Goal: Entertainment & Leisure: Browse casually

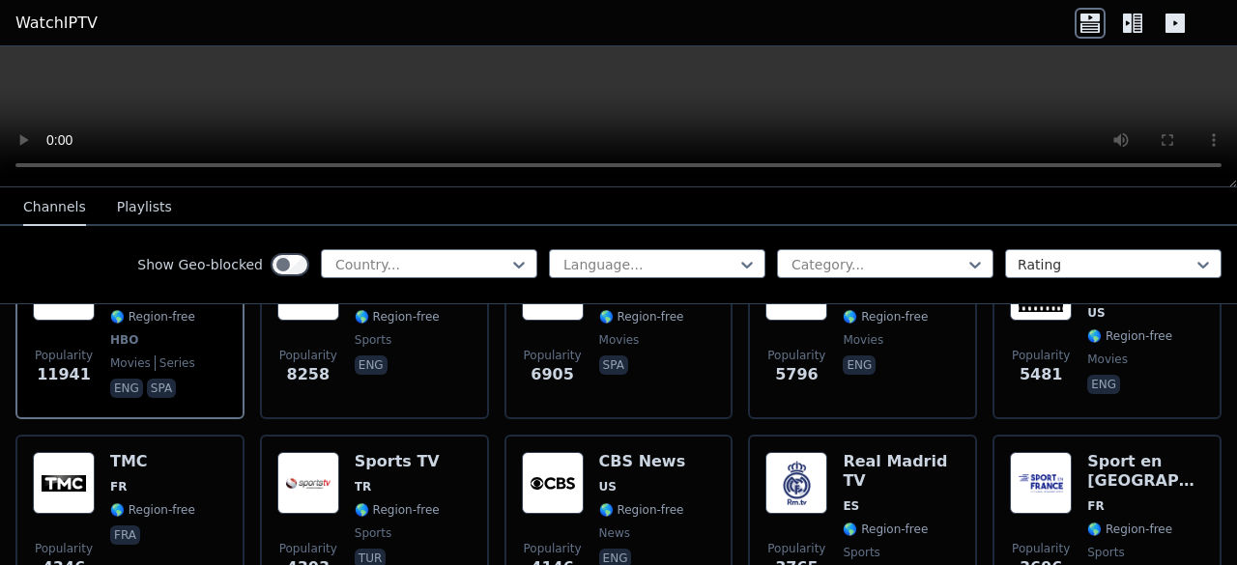
scroll to position [193, 0]
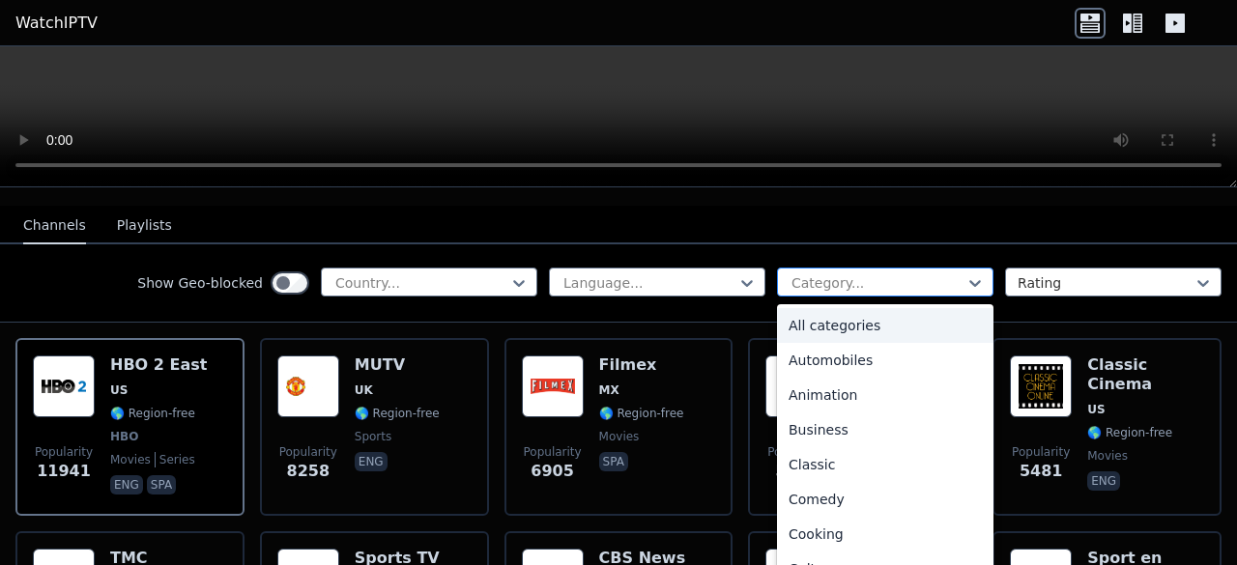
click at [854, 273] on div at bounding box center [877, 282] width 176 height 19
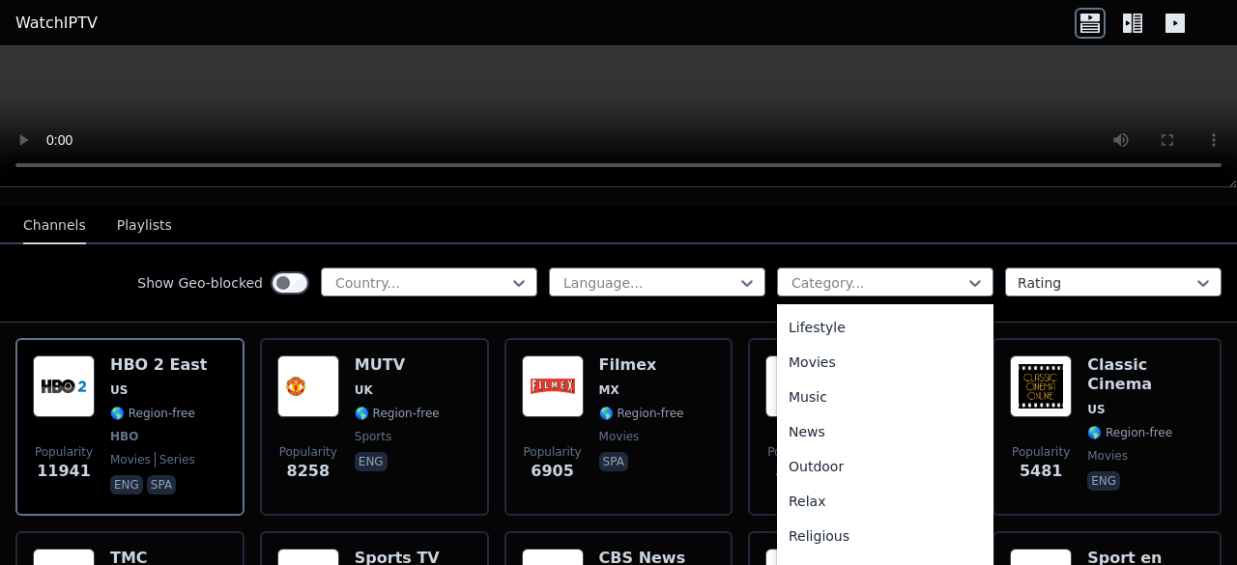
scroll to position [388, 0]
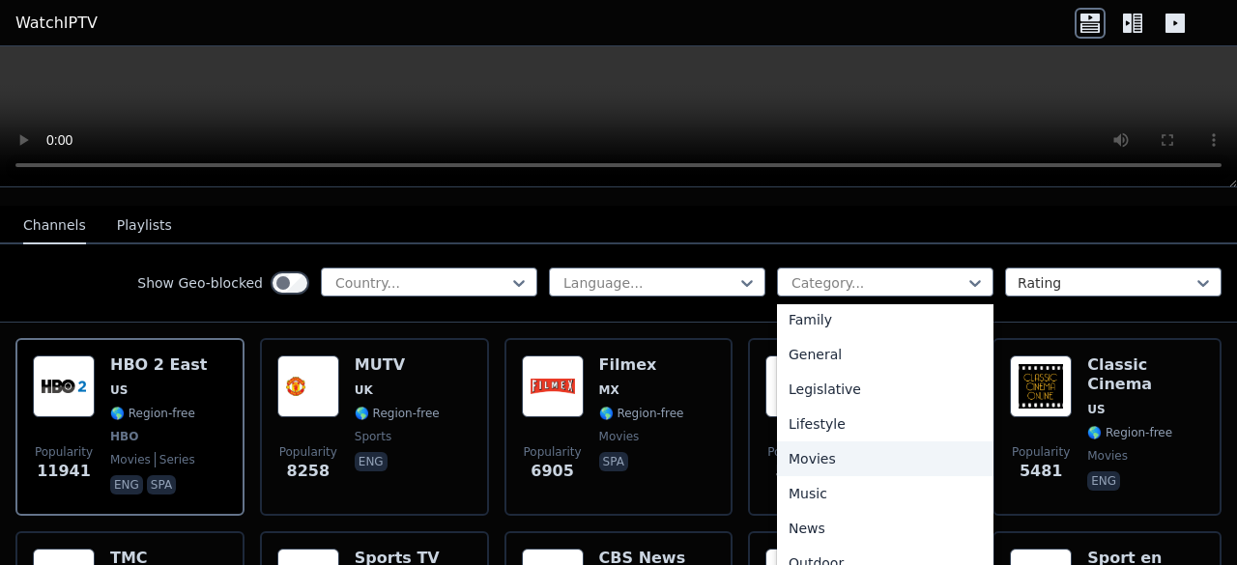
click at [831, 441] on div "Movies" at bounding box center [885, 458] width 216 height 35
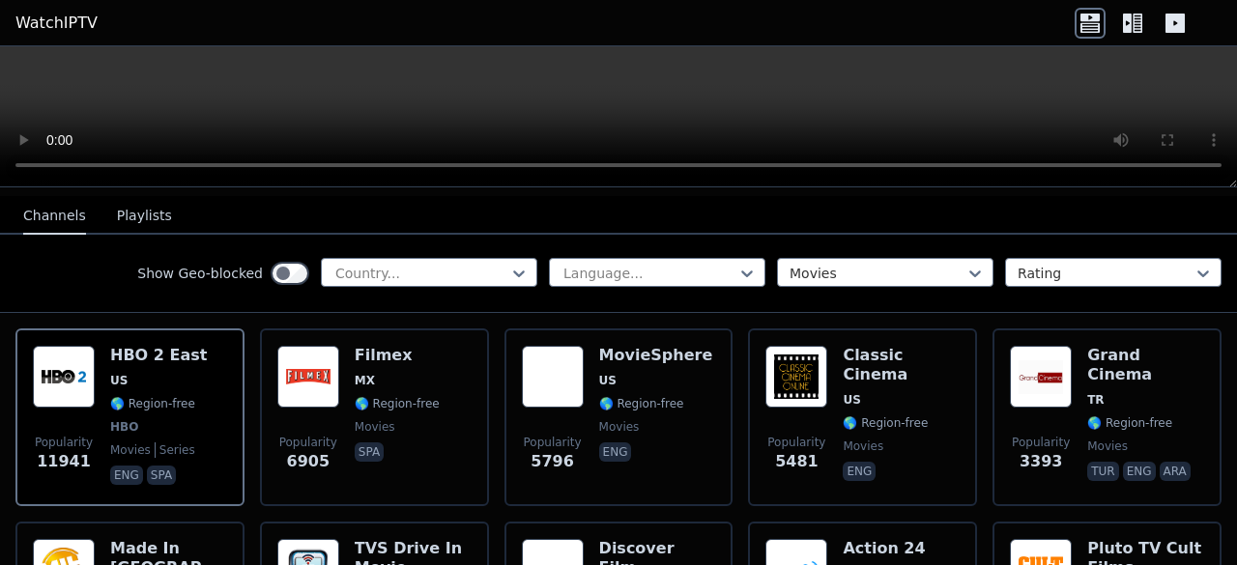
scroll to position [193, 0]
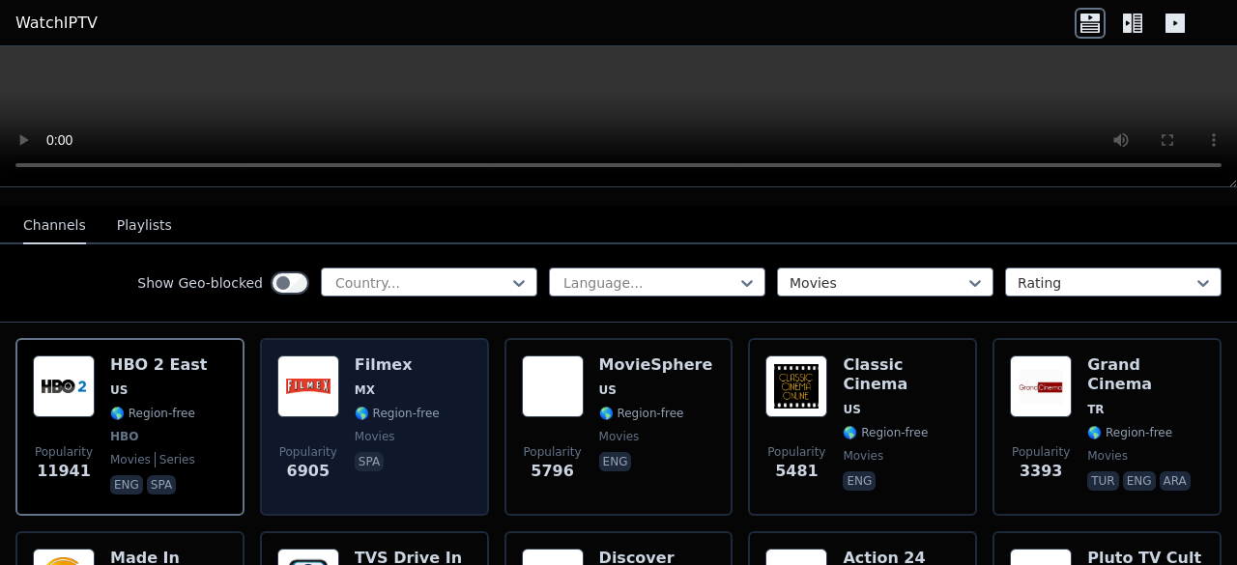
drag, startPoint x: 305, startPoint y: 369, endPoint x: 333, endPoint y: 392, distance: 36.4
click at [333, 392] on img at bounding box center [308, 387] width 62 height 62
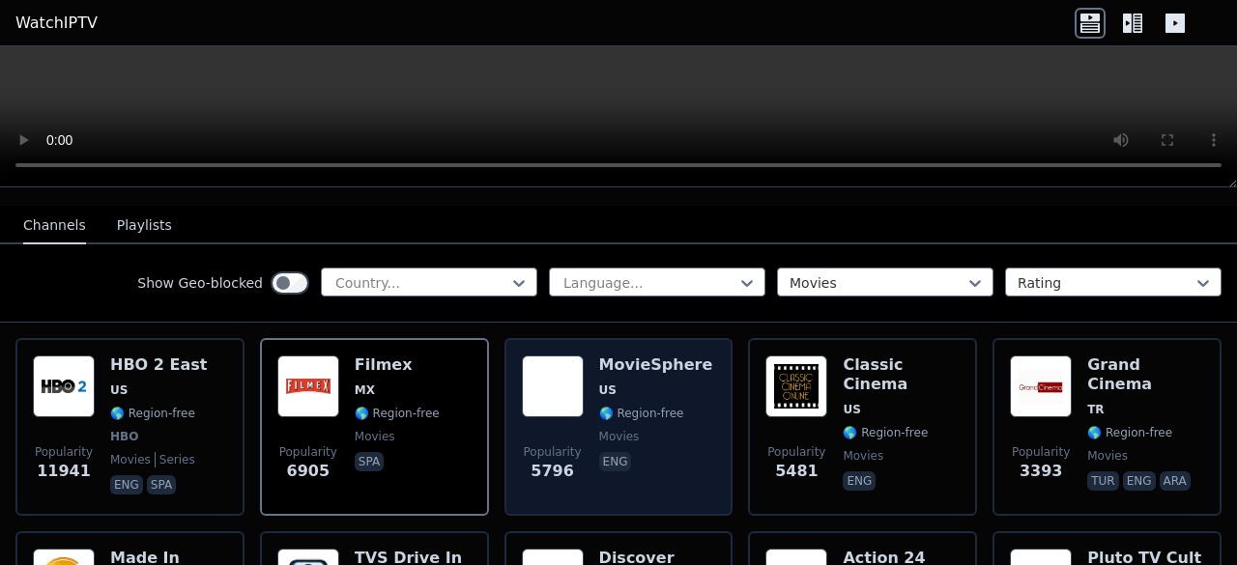
click at [599, 383] on span "US" at bounding box center [607, 390] width 17 height 15
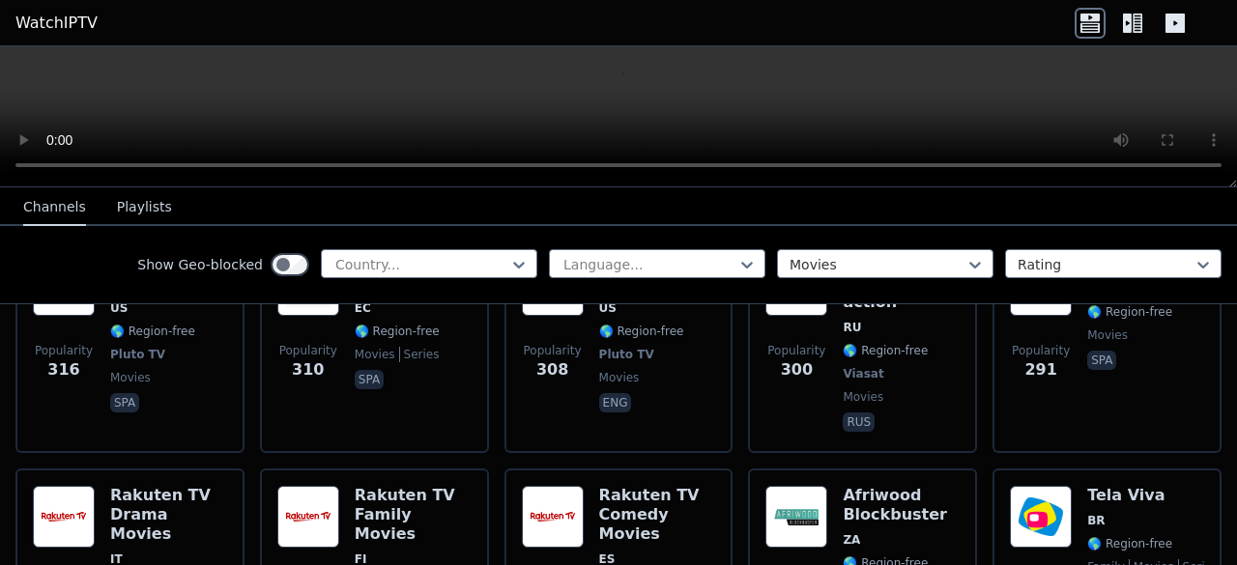
scroll to position [2415, 0]
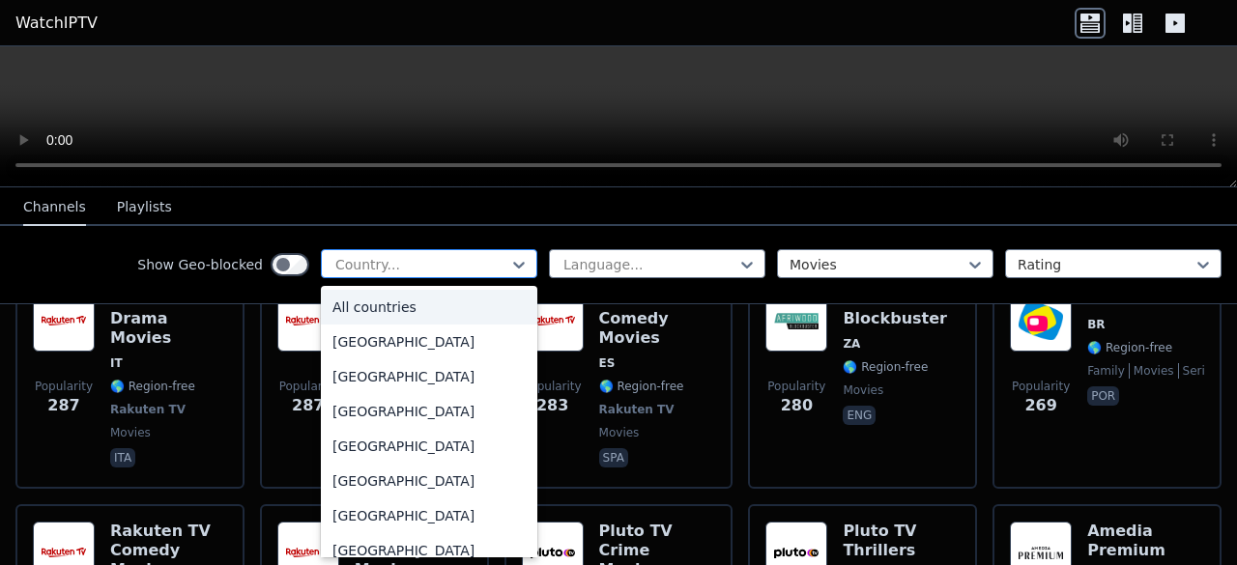
click at [396, 273] on div at bounding box center [421, 264] width 176 height 19
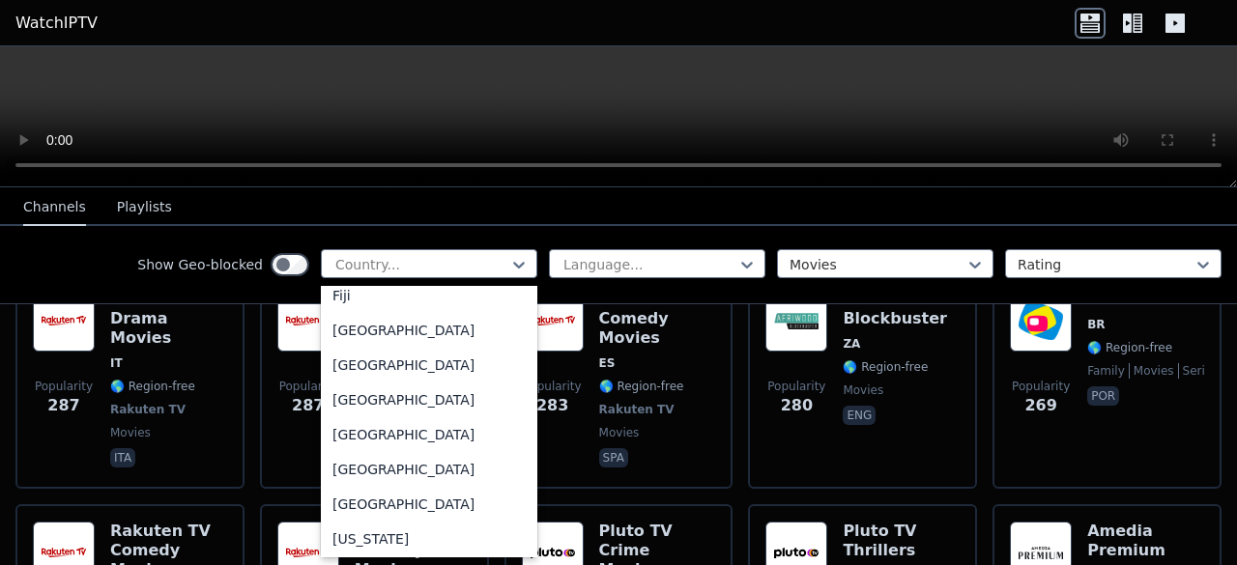
scroll to position [2222, 0]
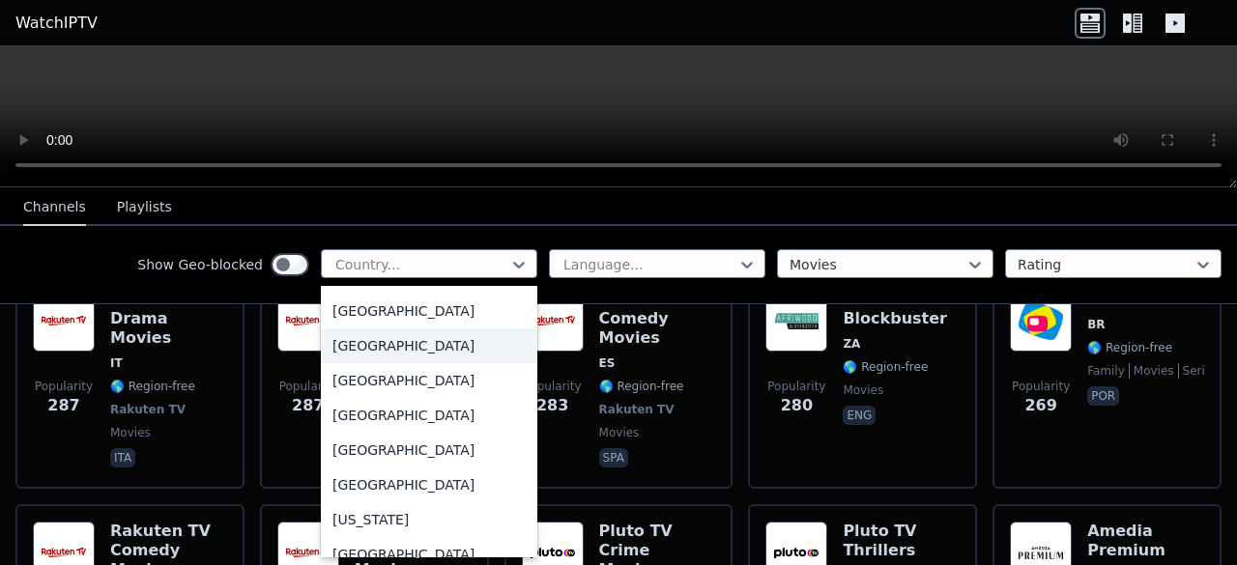
click at [384, 363] on div "[GEOGRAPHIC_DATA]" at bounding box center [429, 345] width 216 height 35
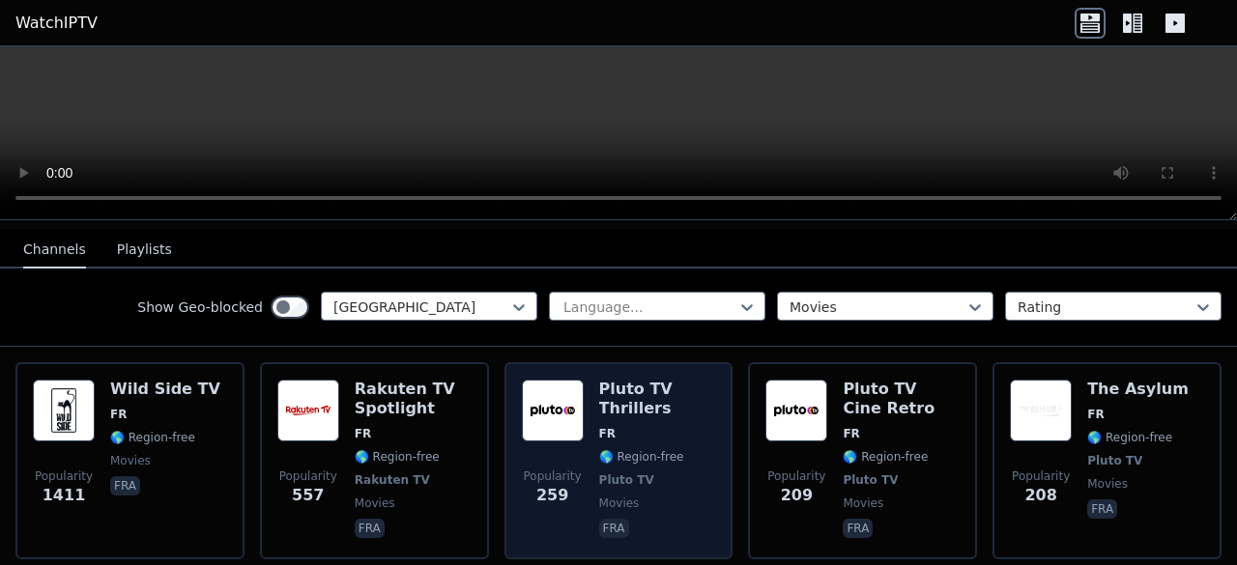
scroll to position [193, 0]
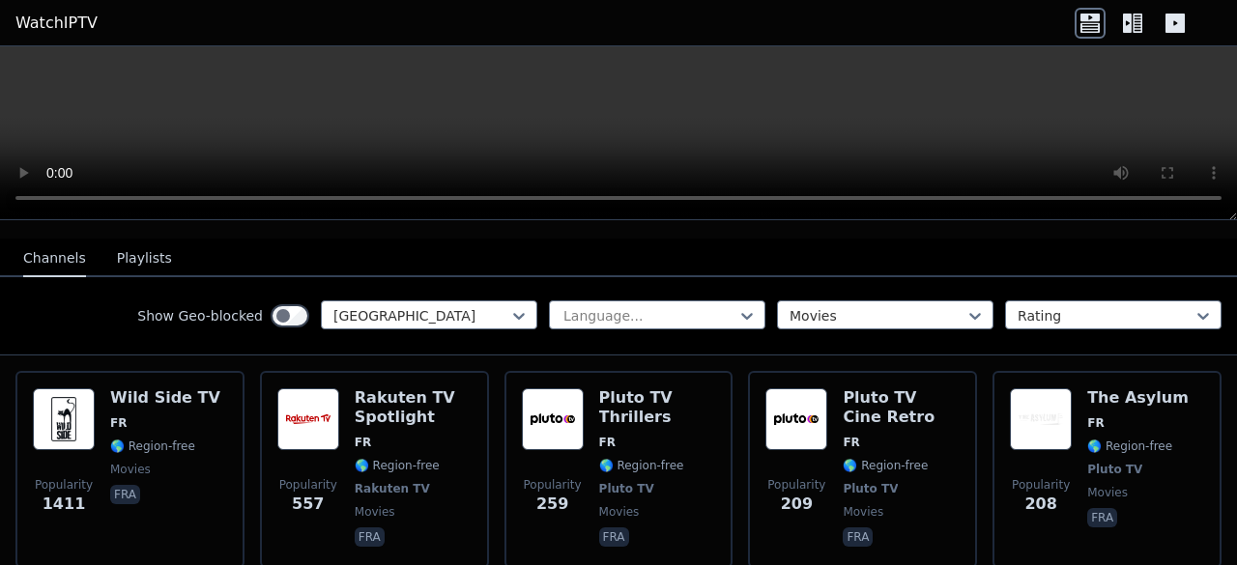
click at [135, 256] on button "Playlists" at bounding box center [144, 259] width 55 height 37
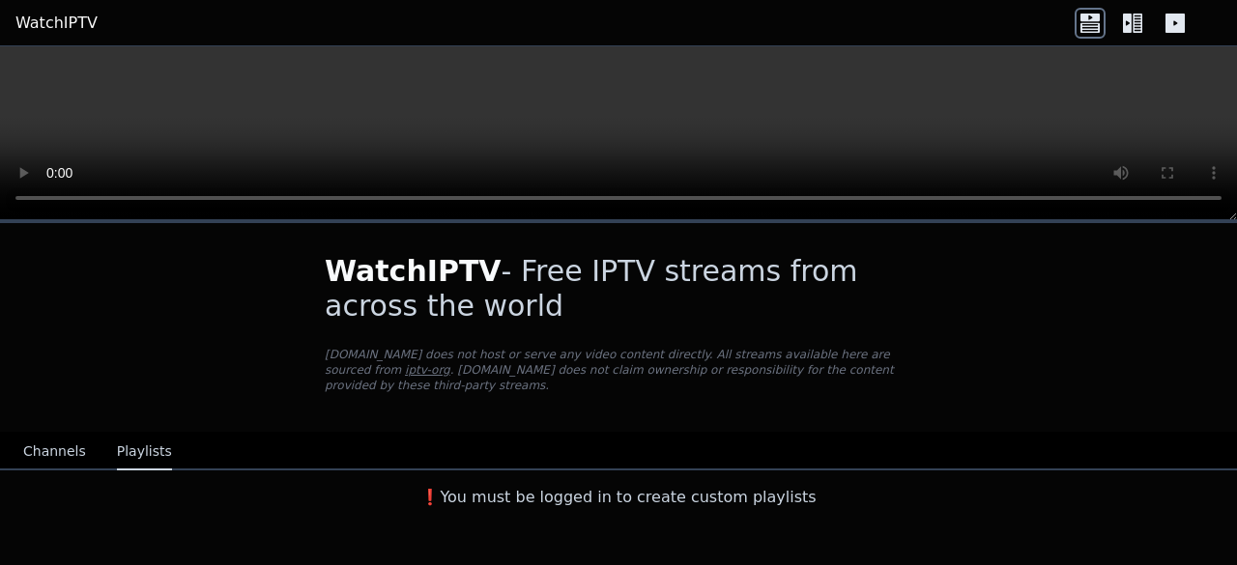
scroll to position [0, 0]
